Goal: Complete application form: Complete application form

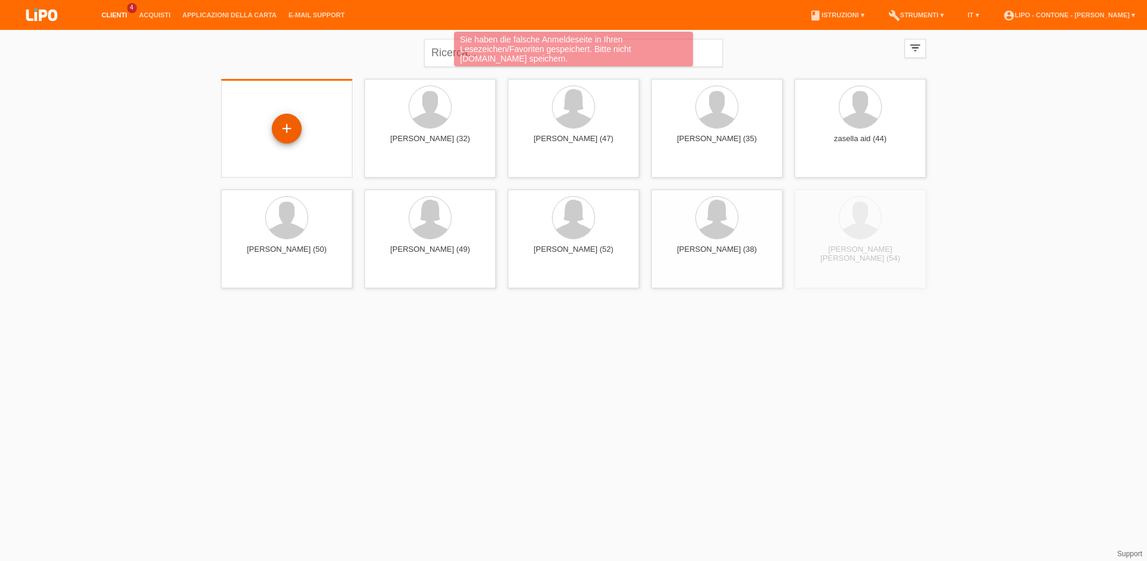
click at [290, 128] on div "+" at bounding box center [287, 129] width 30 height 30
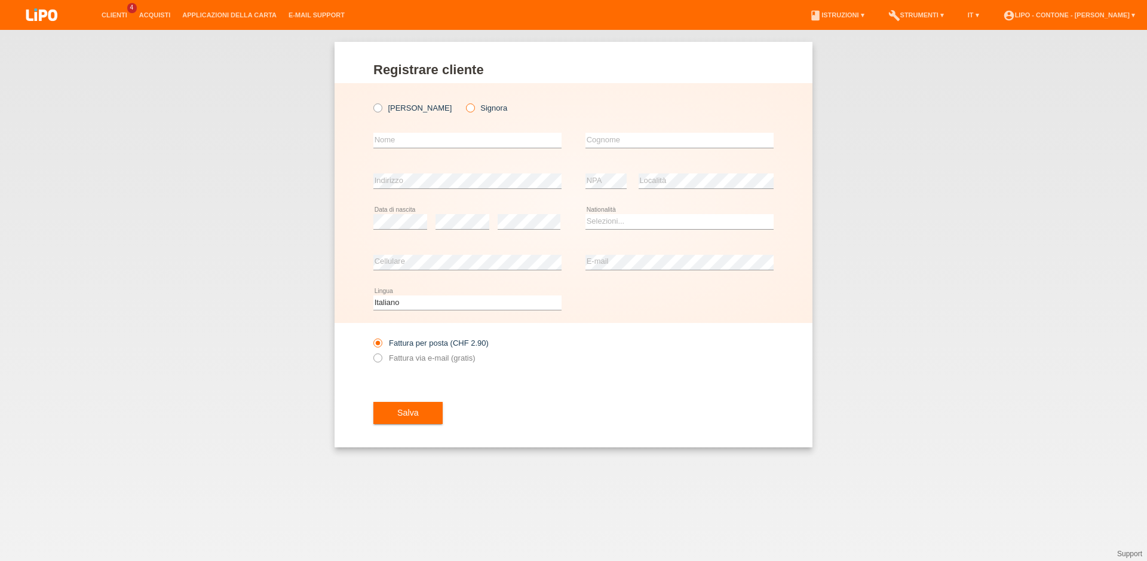
click at [464, 102] on icon at bounding box center [464, 102] width 0 height 0
click at [408, 138] on input "text" at bounding box center [467, 140] width 188 height 15
type input "JAMILA"
type input "CALIO"
click at [586, 214] on select "Selezioni... Svizzera Austria Germania Liechtenstein ------------ Afghanistan A…" at bounding box center [680, 221] width 188 height 14
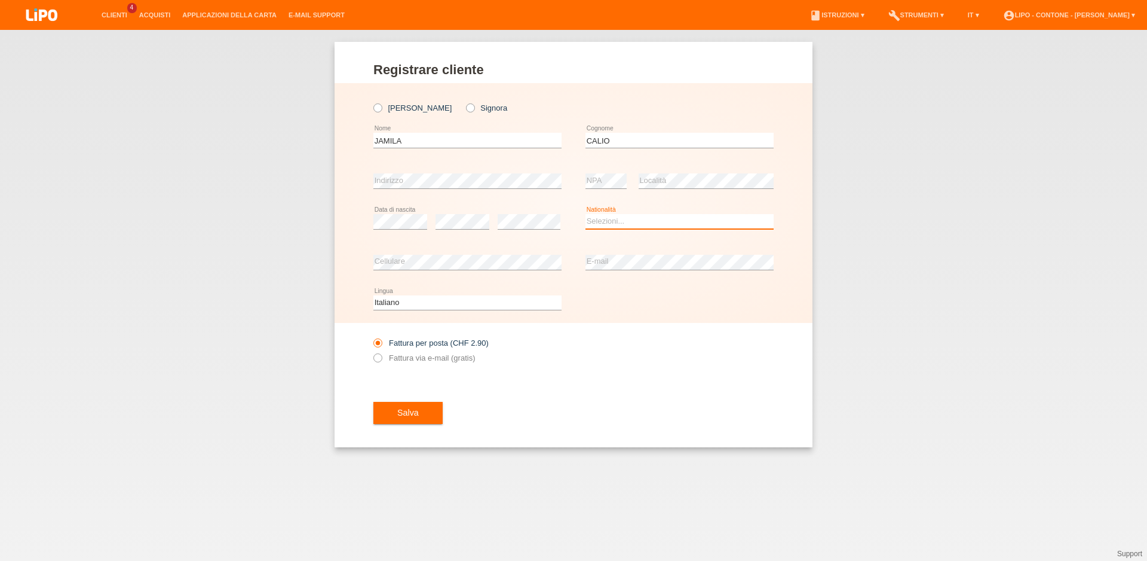
select select "CH"
click at [0, 0] on option "Svizzera" at bounding box center [0, 0] width 0 height 0
click at [396, 362] on label "Fattura via e-mail (gratis)" at bounding box center [424, 357] width 102 height 9
click at [381, 362] on input "Fattura via e-mail (gratis)" at bounding box center [377, 360] width 8 height 15
radio input "true"
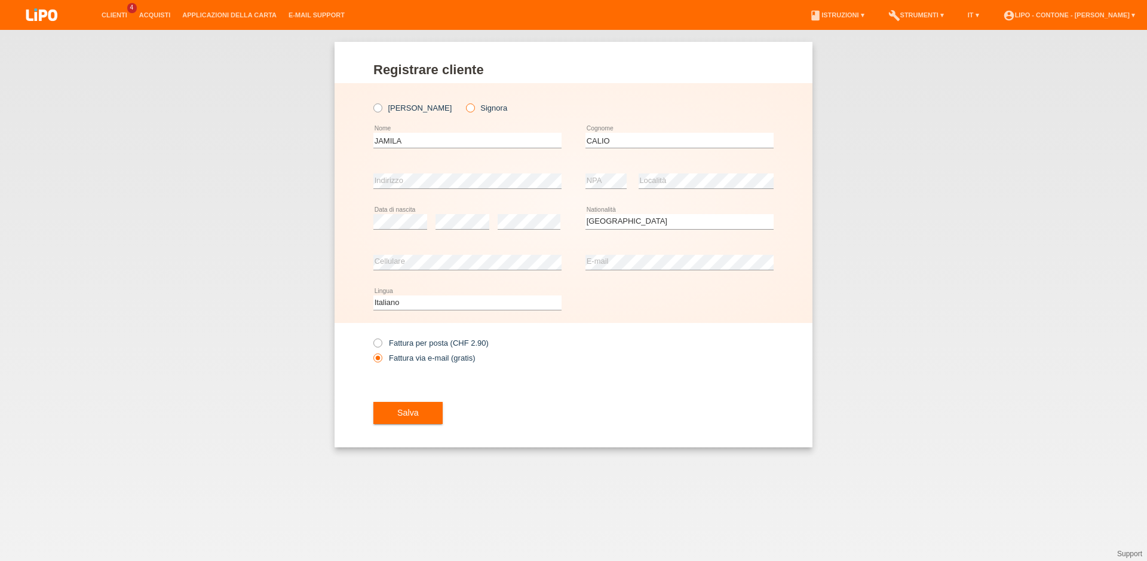
click at [464, 102] on icon at bounding box center [464, 102] width 0 height 0
click at [466, 110] on input "Signora" at bounding box center [470, 107] width 8 height 8
radio input "true"
drag, startPoint x: 409, startPoint y: 420, endPoint x: 419, endPoint y: 408, distance: 15.7
click at [411, 412] on button "Salva" at bounding box center [407, 413] width 69 height 23
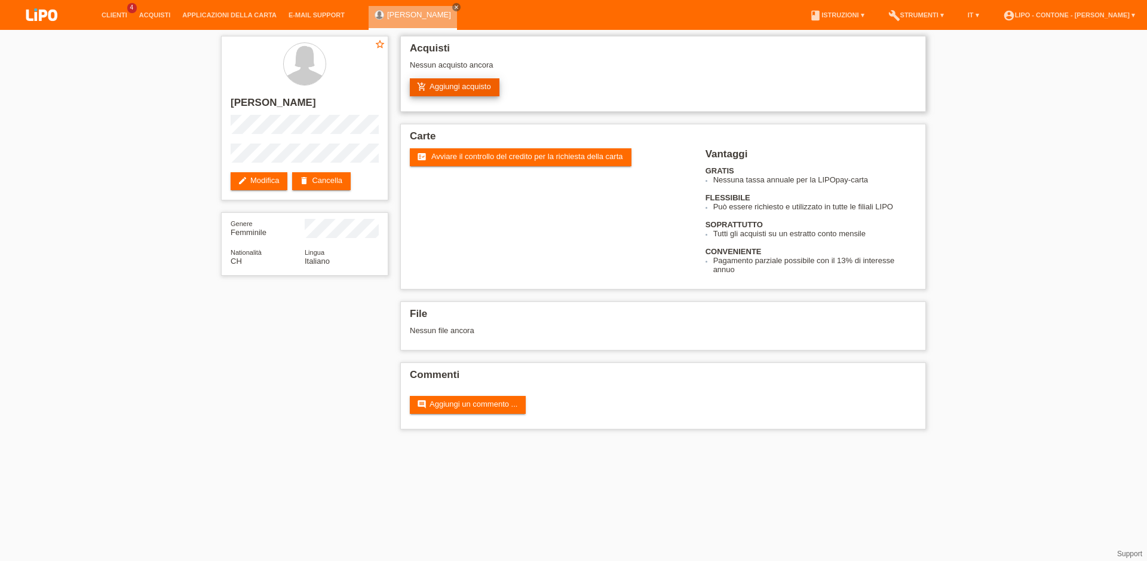
click at [449, 93] on link "add_shopping_cart Aggiungi acquisto" at bounding box center [455, 87] width 90 height 18
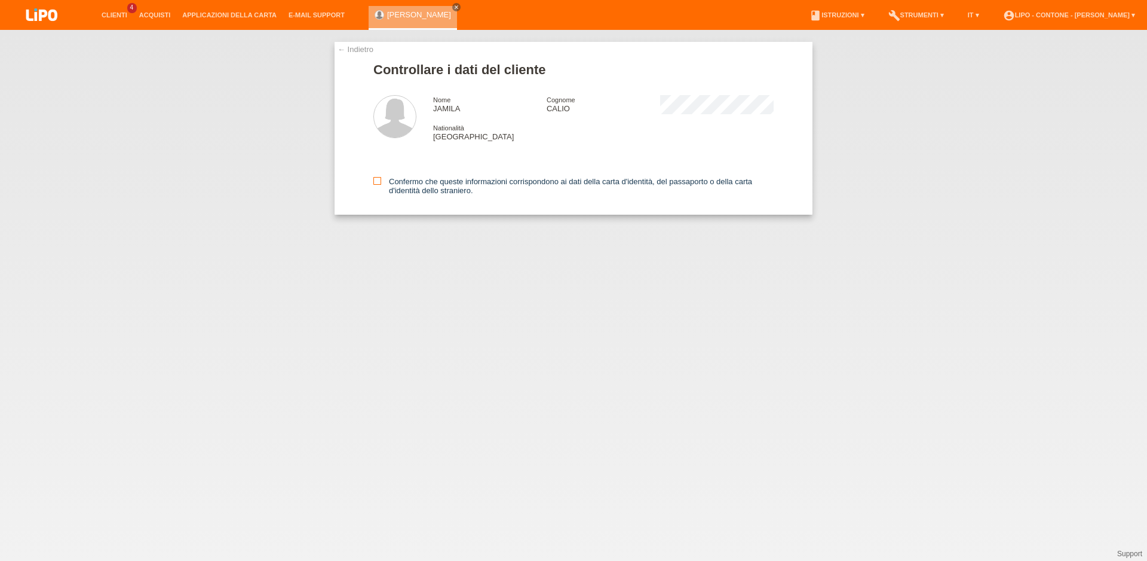
click at [379, 185] on icon at bounding box center [377, 181] width 8 height 8
click at [379, 185] on input "Confermo che queste informazioni corrispondono ai dati della carta d'identità, …" at bounding box center [377, 181] width 8 height 8
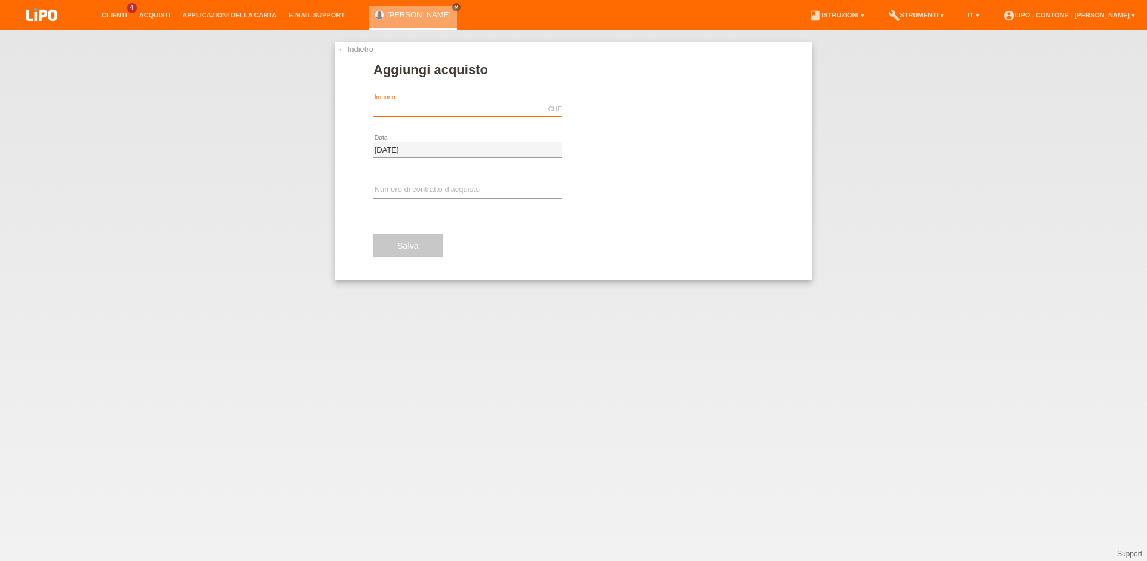
click at [433, 106] on input "text" at bounding box center [467, 109] width 188 height 15
type input "699.00"
click at [589, 112] on icon "assignment_turned_in" at bounding box center [588, 110] width 10 height 10
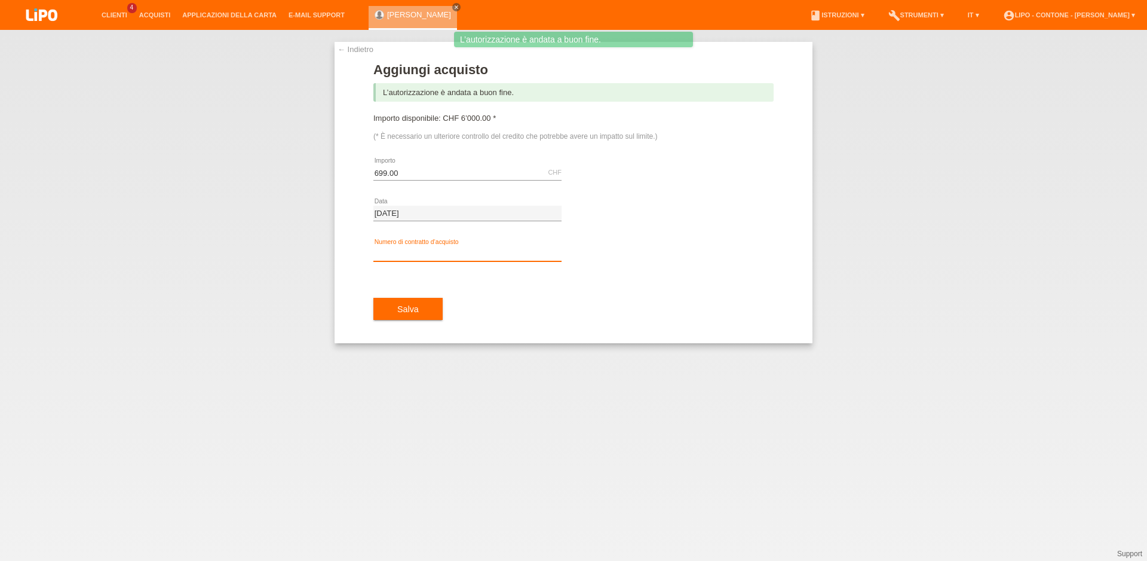
click at [389, 250] on input "text" at bounding box center [467, 253] width 188 height 15
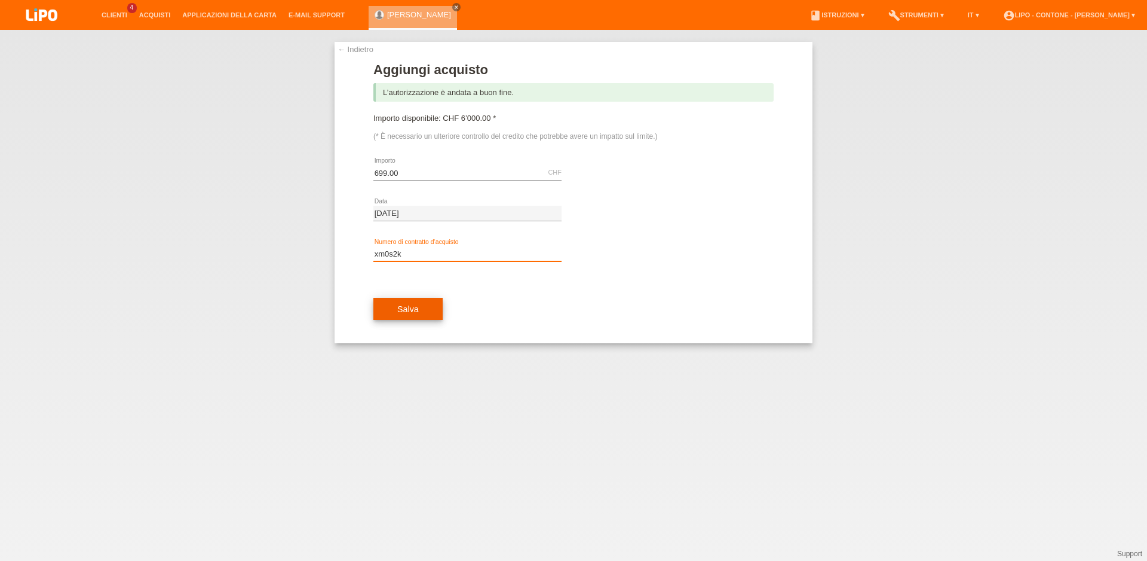
type input "xm0s2k"
click at [403, 314] on span "Salva" at bounding box center [408, 309] width 22 height 10
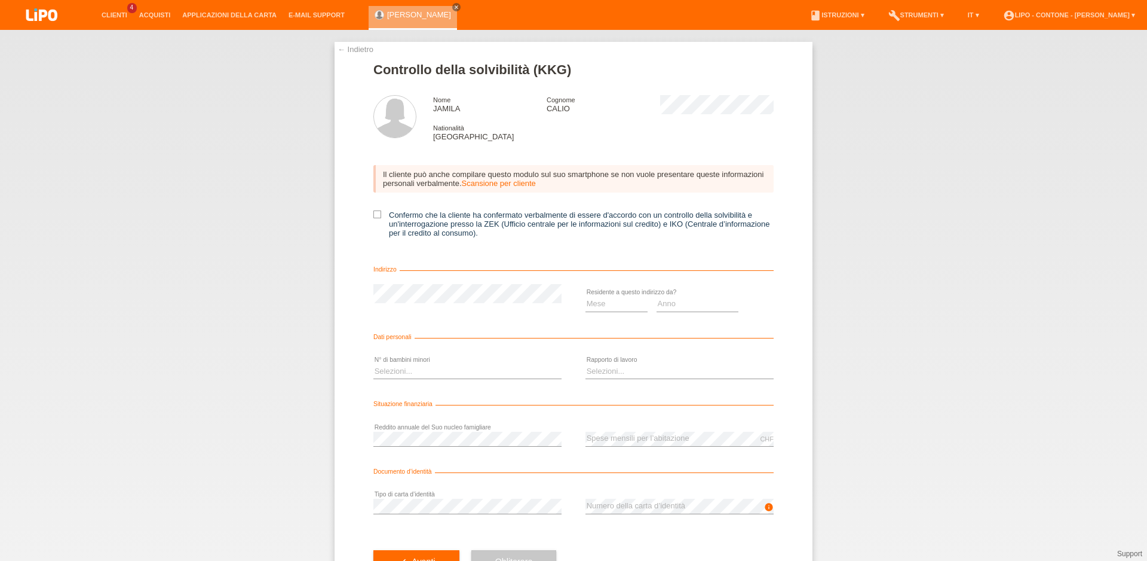
click at [375, 213] on div "Il cliente può anche compilare questo modulo sul suo smartphone se non vuole pr…" at bounding box center [573, 205] width 400 height 104
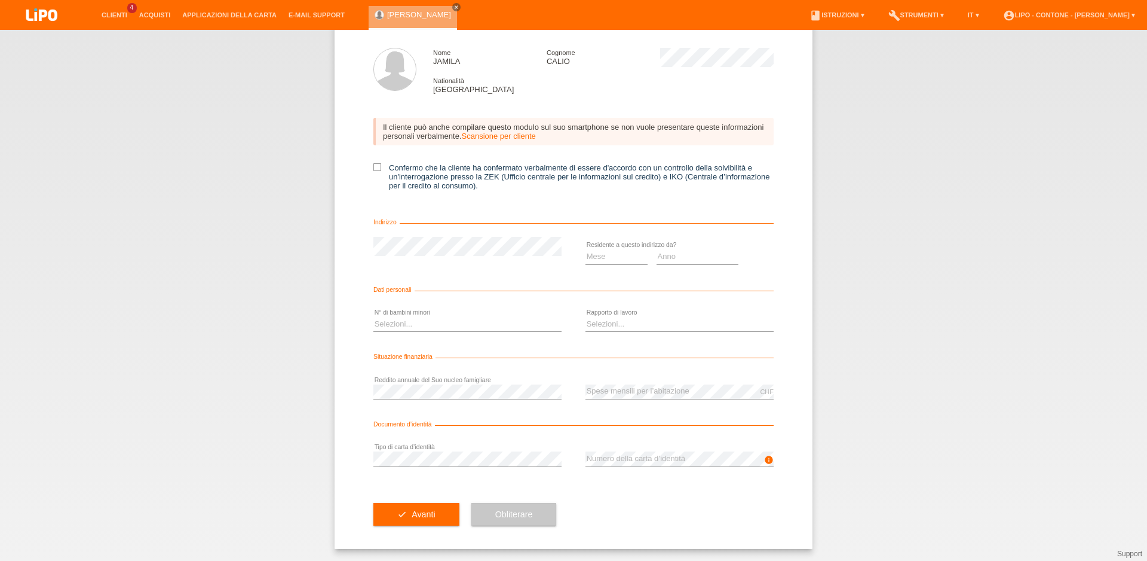
scroll to position [53, 0]
click at [373, 168] on icon at bounding box center [377, 167] width 8 height 8
click at [373, 168] on input "Confermo che la cliente ha confermato verbalmente di essere d'accordo con un co…" at bounding box center [377, 167] width 8 height 8
checkbox input "true"
click at [586, 249] on select "Mese 01 02 03 04 05 06 07 08 09 10" at bounding box center [617, 256] width 62 height 14
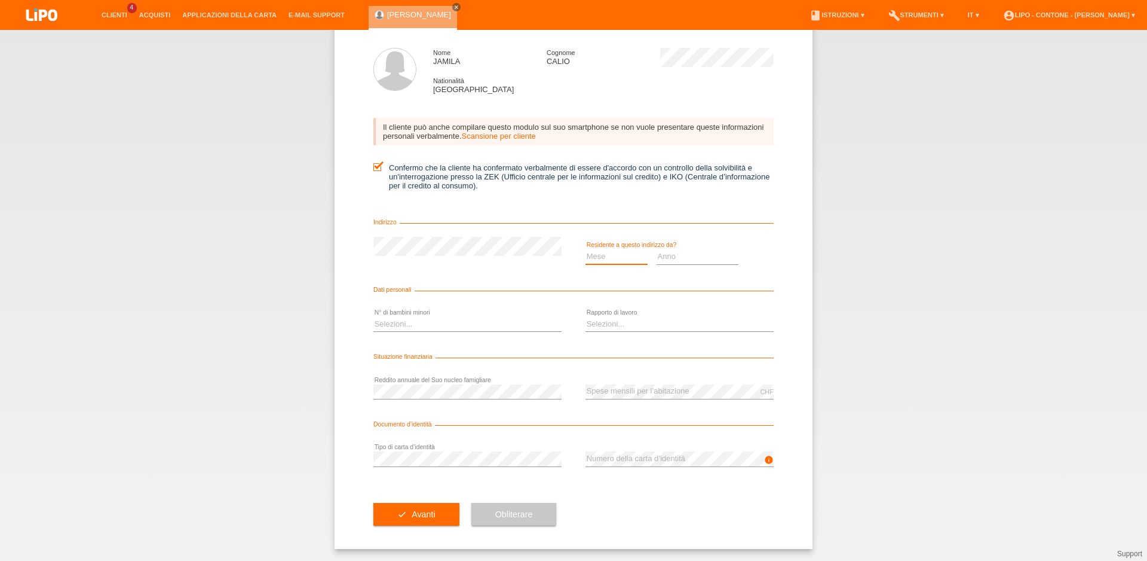
select select "09"
click at [0, 0] on option "09" at bounding box center [0, 0] width 0 height 0
click at [657, 249] on select "Anno 2025 2024 2023 2022 2021 2020 2019 2018 2017 2016 2015 2014 2013 2012 2011…" at bounding box center [698, 256] width 82 height 14
select select "2024"
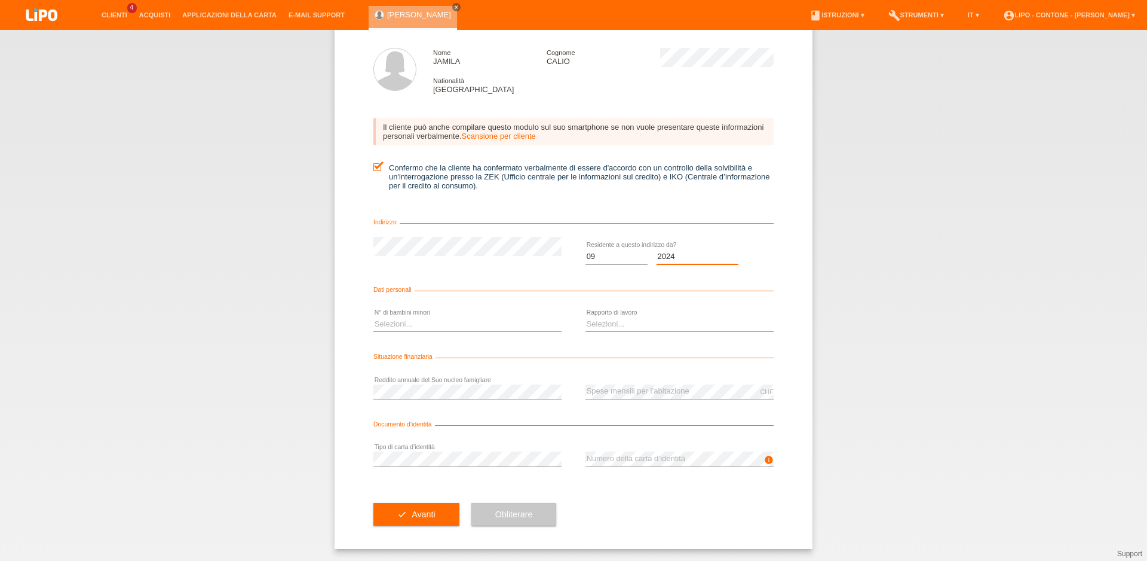
click at [0, 0] on option "2024" at bounding box center [0, 0] width 0 height 0
click at [373, 317] on select "Selezioni... 0 1 2 3 4 5 6 7 8 9" at bounding box center [467, 324] width 188 height 14
select select "1"
click at [0, 0] on option "1" at bounding box center [0, 0] width 0 height 0
click at [586, 317] on select "Selezioni... A tempo indeterminato A tempo determinato Apprendista/studente Pen…" at bounding box center [680, 324] width 188 height 14
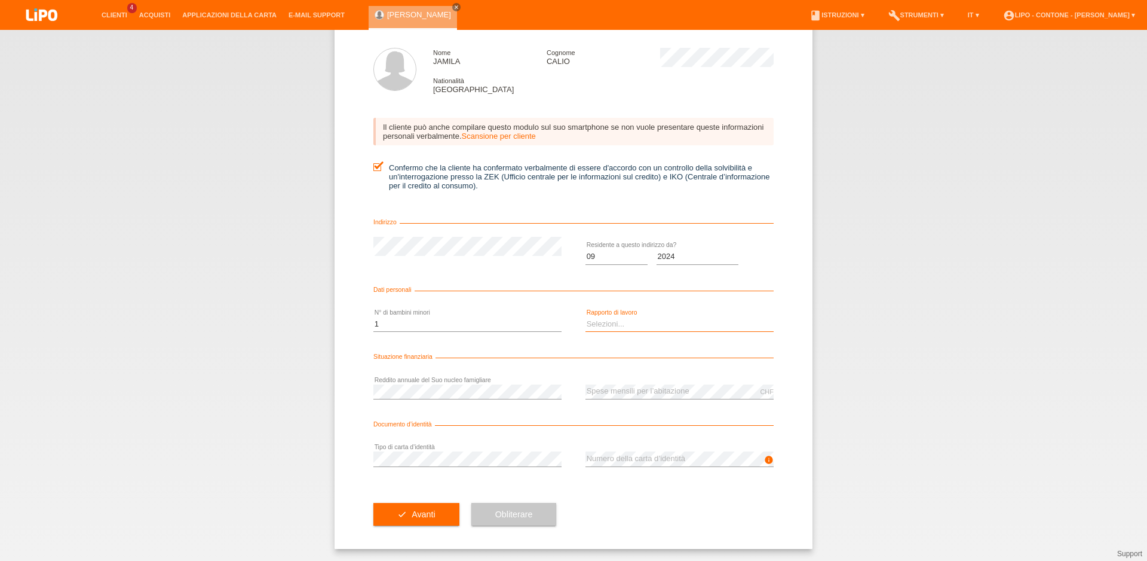
select select "UNLIMITED"
click at [0, 0] on option "A tempo indeterminato" at bounding box center [0, 0] width 0 height 0
click at [388, 450] on div "error Tipo di carta d’identità" at bounding box center [467, 459] width 188 height 41
click at [621, 446] on div "info error Numero della carta d’identità" at bounding box center [680, 459] width 188 height 41
click at [394, 520] on button "check Avanti" at bounding box center [416, 514] width 86 height 23
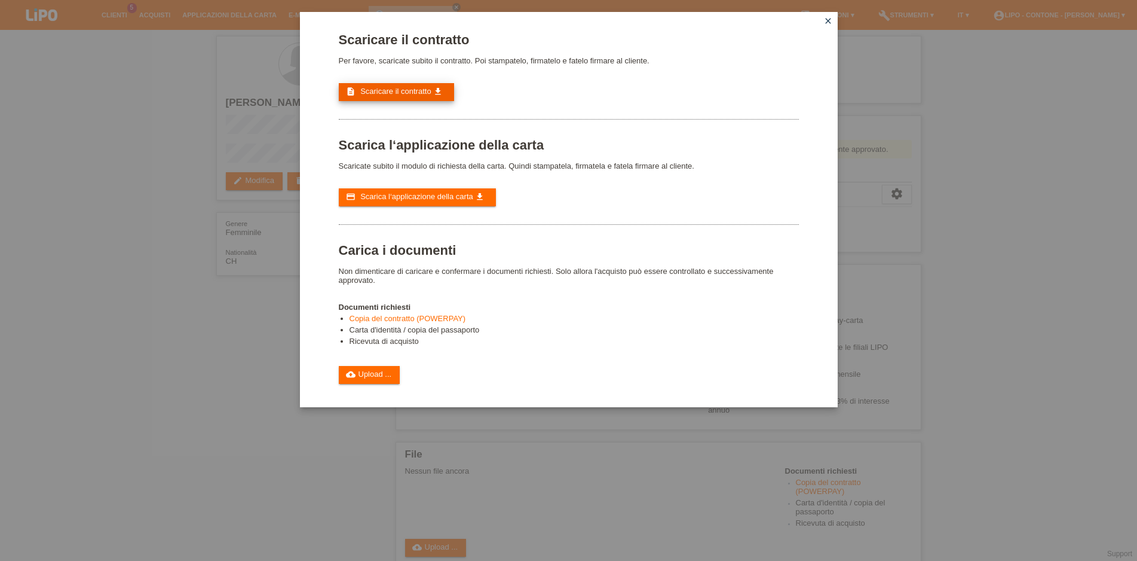
click at [391, 96] on span "Scaricare il contratto" at bounding box center [395, 91] width 71 height 9
click at [445, 201] on span "Scarica l‘applicazione della carta" at bounding box center [416, 196] width 113 height 9
click at [366, 384] on link "cloud_upload Upload ..." at bounding box center [370, 375] width 62 height 18
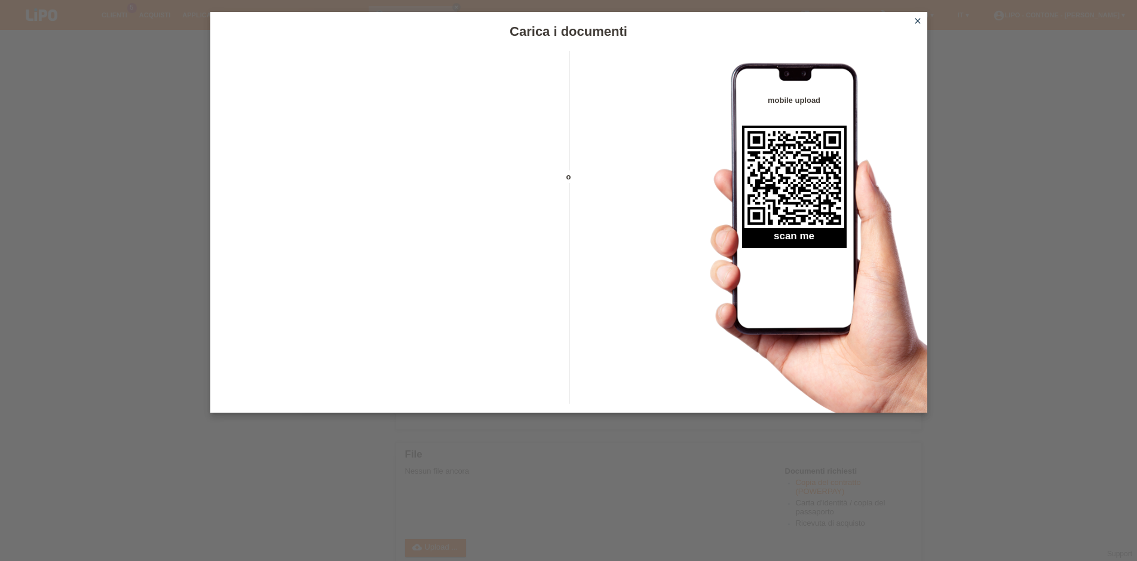
click at [917, 19] on icon "close" at bounding box center [918, 21] width 10 height 10
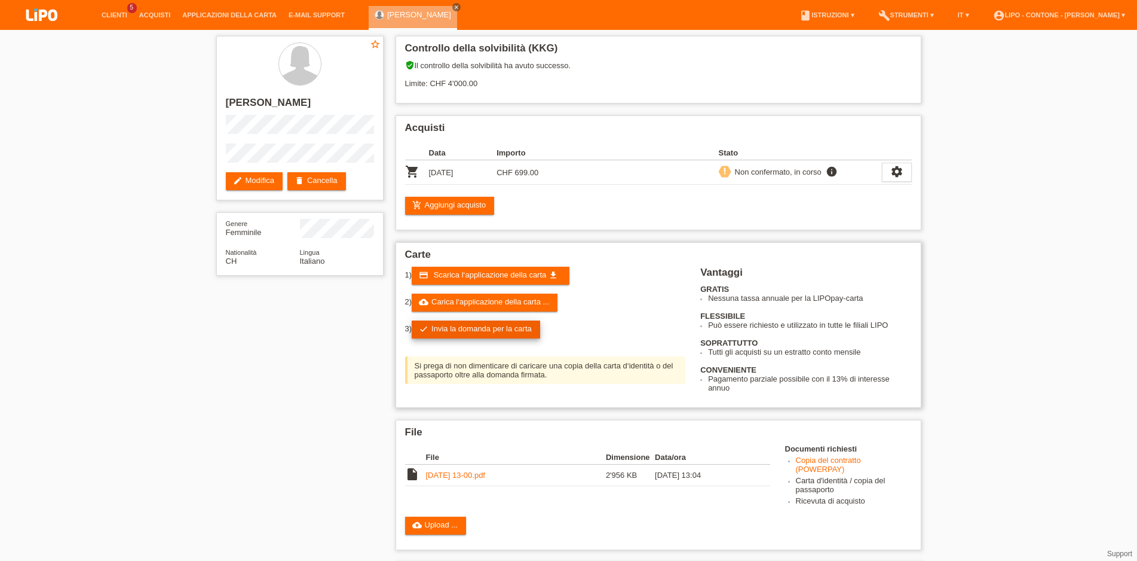
click at [475, 333] on link "check Invia la domanda per la carta" at bounding box center [476, 329] width 128 height 18
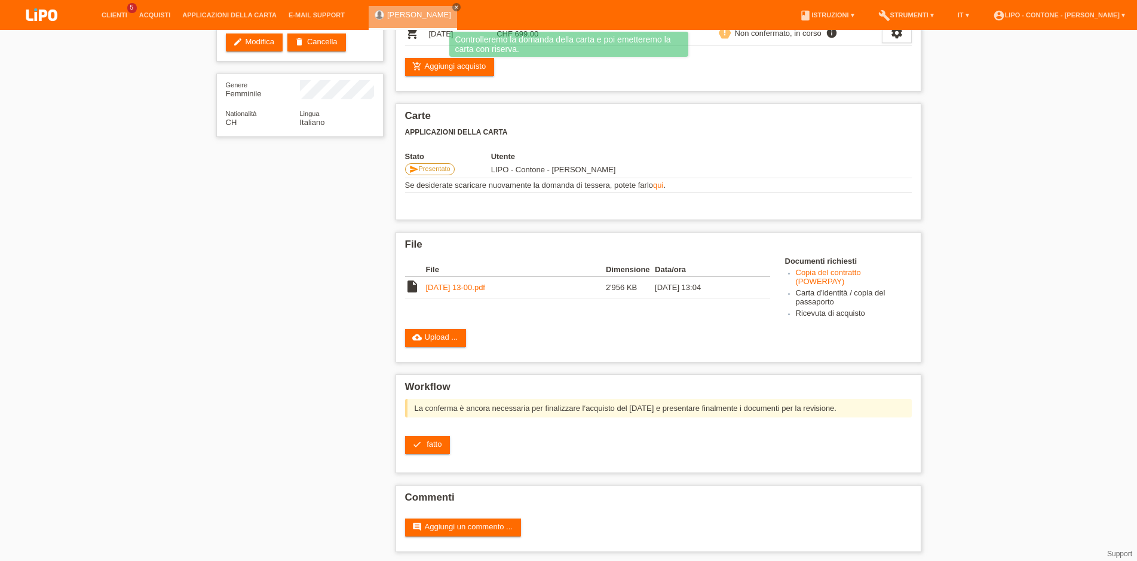
scroll to position [157, 0]
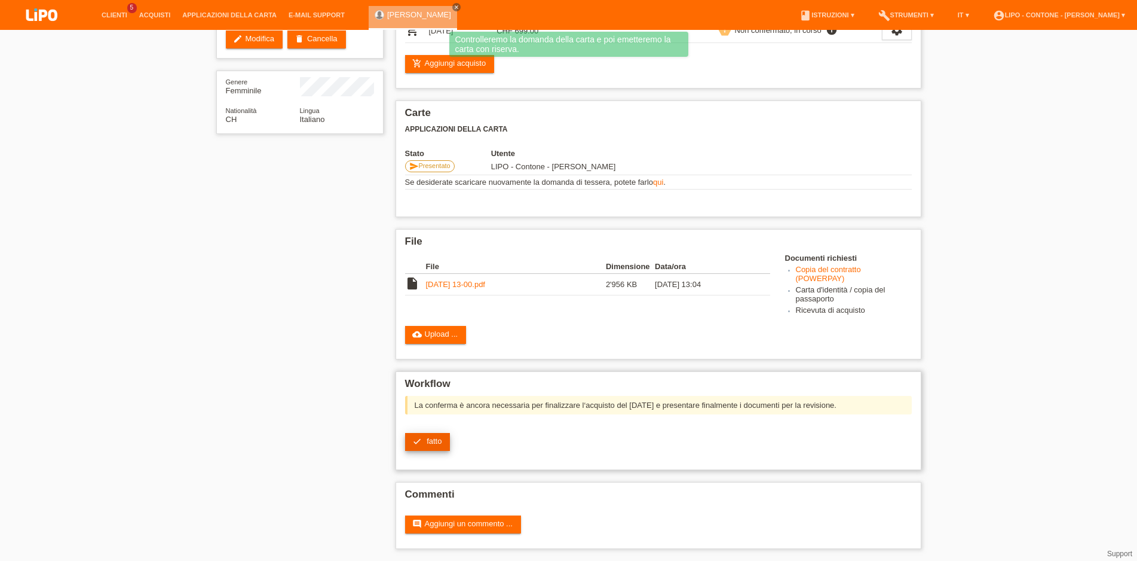
click at [425, 441] on link "check fatto" at bounding box center [427, 442] width 45 height 18
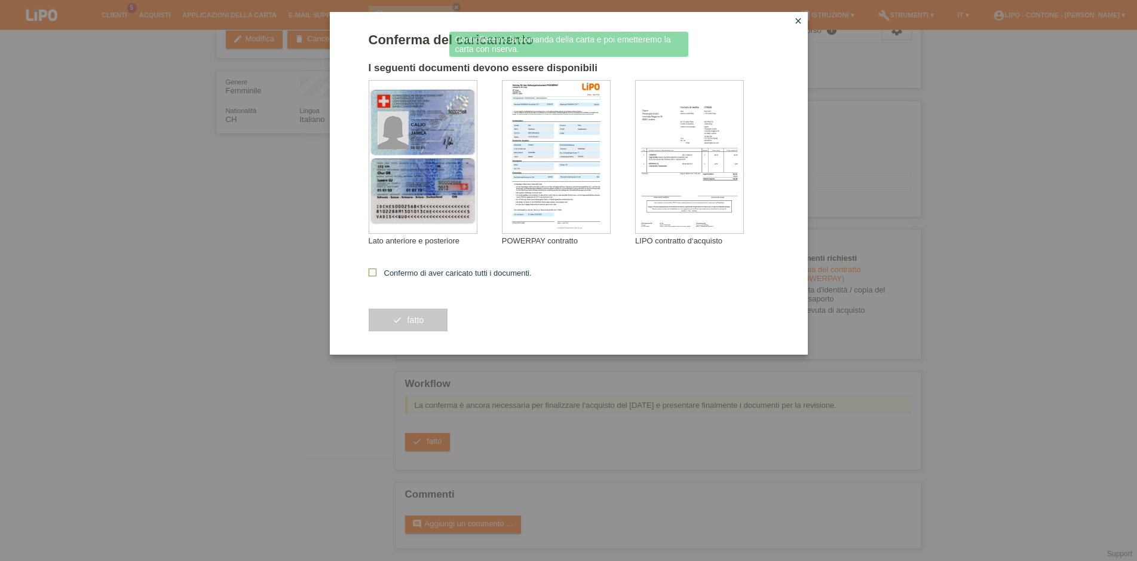
click at [369, 273] on icon at bounding box center [373, 272] width 8 height 8
click at [369, 273] on input "Confermo di aver caricato tutti i documenti." at bounding box center [373, 272] width 8 height 8
checkbox input "true"
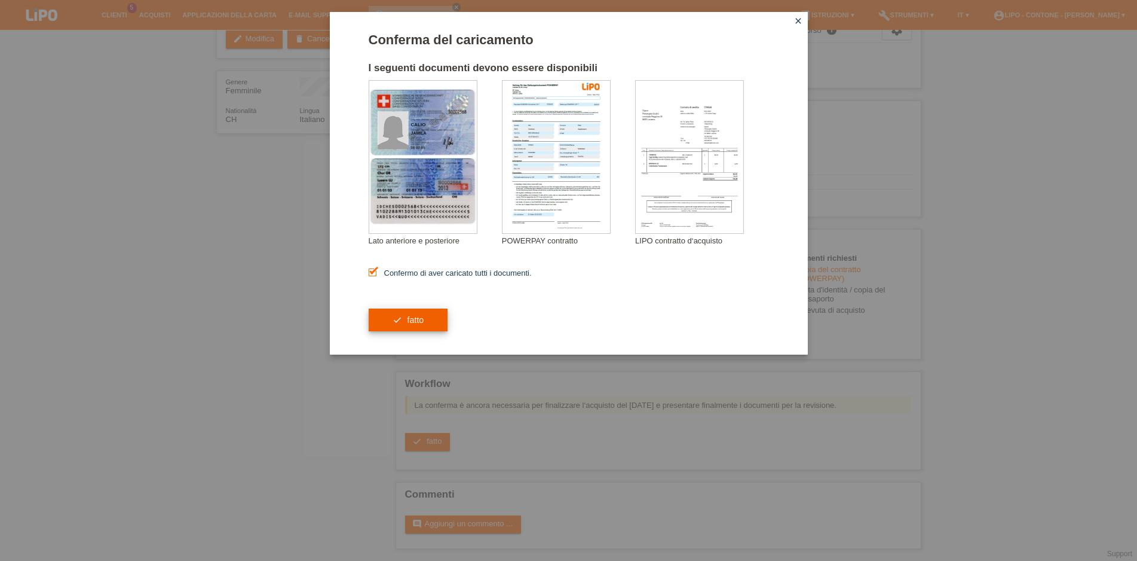
click at [419, 320] on span "fatto" at bounding box center [415, 320] width 17 height 10
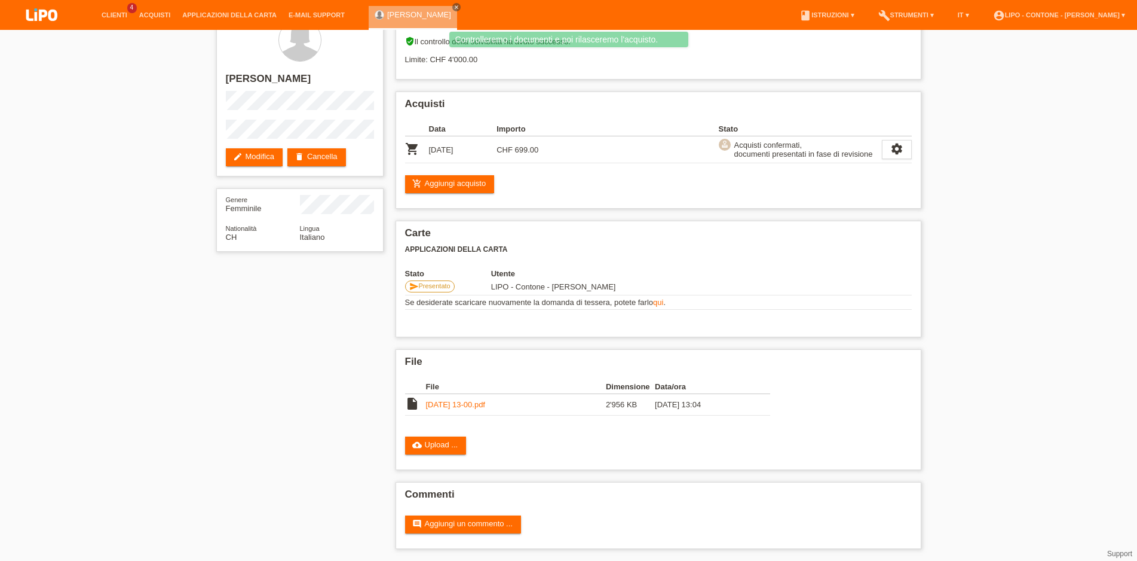
scroll to position [35, 0]
click at [65, 256] on div "star_border [PERSON_NAME] edit Modifica delete Cancella Genere Femminile Nation…" at bounding box center [568, 283] width 1137 height 555
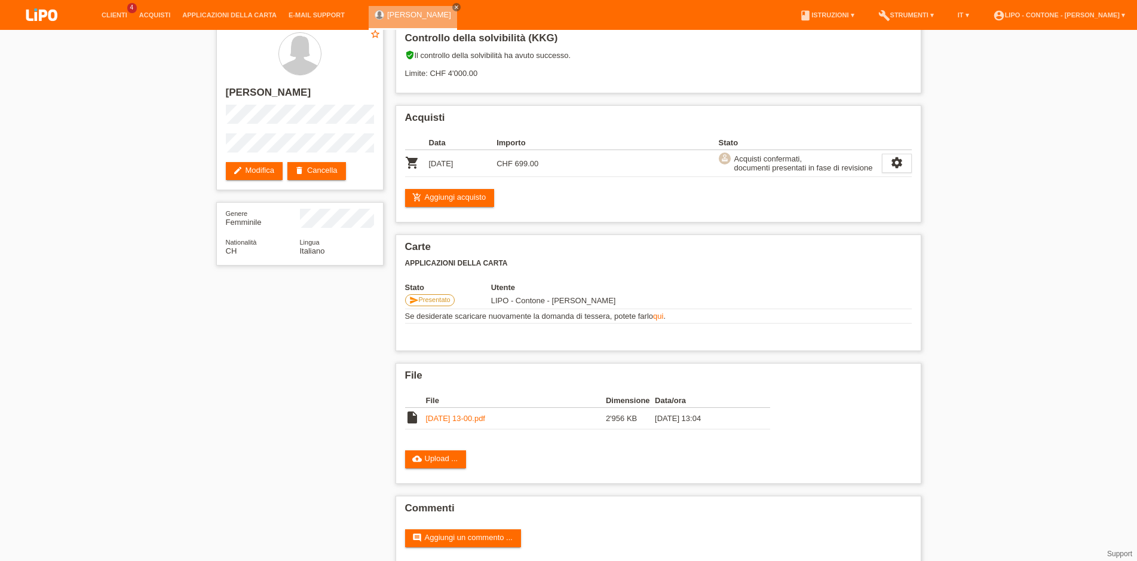
scroll to position [0, 0]
